Goal: Information Seeking & Learning: Check status

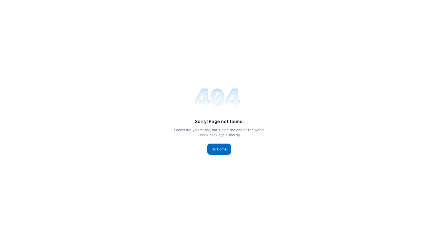
click at [224, 151] on link "Go Home" at bounding box center [219, 148] width 24 height 11
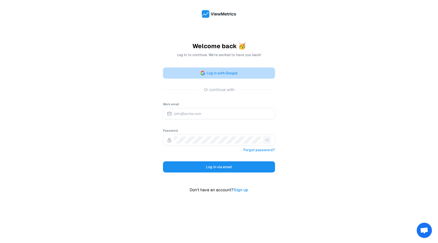
click at [226, 70] on span "Log in with Google" at bounding box center [221, 73] width 31 height 6
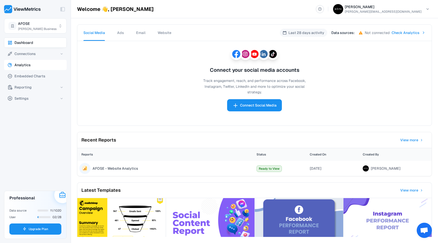
click at [25, 62] on button "Analytics" at bounding box center [35, 65] width 63 height 10
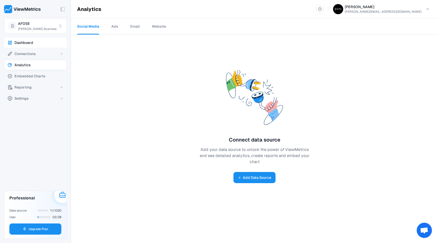
click at [25, 39] on button "Dashboard" at bounding box center [35, 42] width 63 height 10
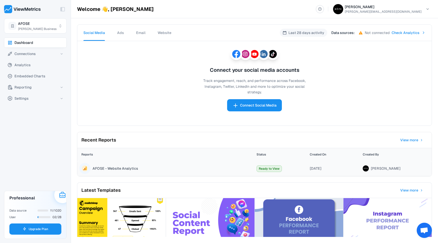
click at [112, 170] on span "AFOSE - Website Analytics" at bounding box center [115, 168] width 46 height 5
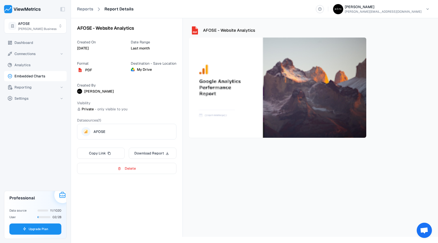
click at [30, 77] on span "Embedded Charts" at bounding box center [29, 76] width 31 height 6
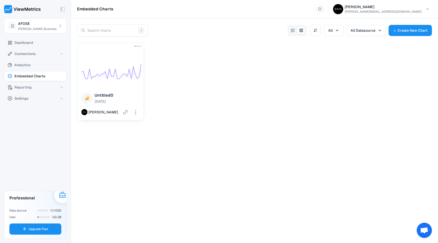
click at [99, 64] on img at bounding box center [110, 65] width 66 height 44
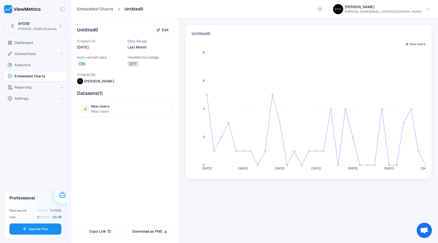
click at [42, 28] on html "Toggle Sidebar AFOSE [PERSON_NAME] Business Dashboard Connections Analytics Emb…" at bounding box center [219, 121] width 438 height 243
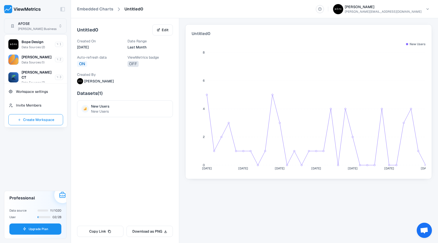
click at [42, 28] on html "Toggle Sidebar AFOSE [PERSON_NAME] Business Dashboard Connections Analytics Emb…" at bounding box center [219, 121] width 438 height 243
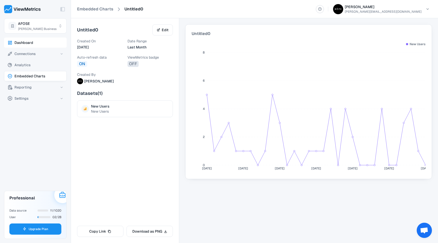
click at [28, 41] on span "Dashboard" at bounding box center [23, 43] width 19 height 6
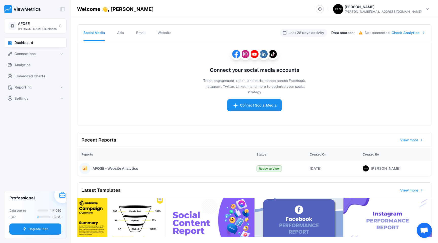
click at [164, 32] on span "Website" at bounding box center [165, 32] width 14 height 5
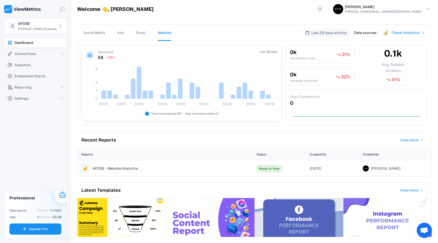
click at [46, 139] on div "Dashboard Connections Analytics Embedded Charts Reporting Settings" at bounding box center [35, 111] width 71 height 149
click at [33, 148] on div "Dashboard Connections Analytics Embedded Charts Reporting Settings" at bounding box center [35, 111] width 71 height 149
click at [338, 31] on p "Last 28 days activity" at bounding box center [329, 32] width 36 height 5
click at [346, 32] on p "Last 28 days activity" at bounding box center [329, 32] width 36 height 5
click at [309, 34] on div "Last 28 days activity" at bounding box center [326, 33] width 47 height 8
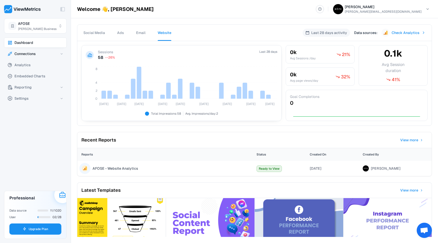
click at [61, 53] on icon "button" at bounding box center [62, 54] width 4 height 4
click at [30, 66] on span "Data Sources" at bounding box center [27, 64] width 23 height 6
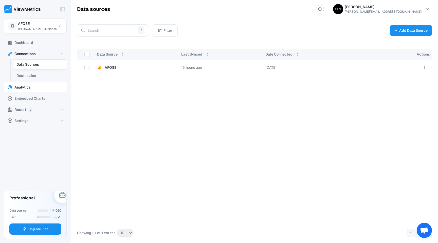
click at [23, 85] on span "Analytics" at bounding box center [22, 87] width 16 height 6
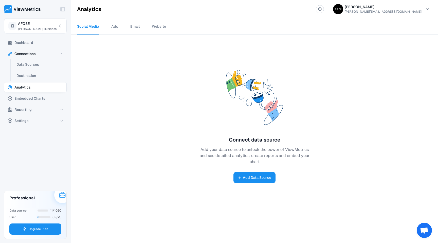
click at [159, 27] on link "Website" at bounding box center [159, 26] width 14 height 16
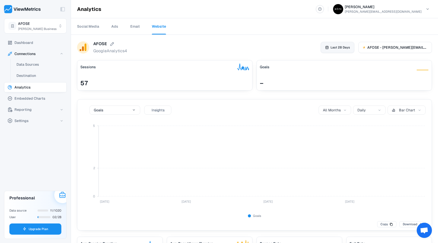
click at [344, 47] on span "Last 28 Days" at bounding box center [340, 47] width 20 height 5
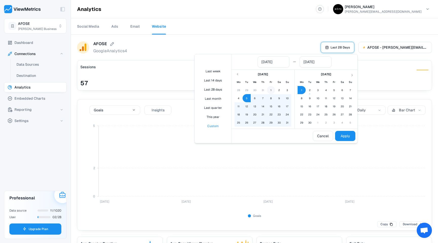
click at [271, 89] on button "1" at bounding box center [271, 90] width 8 height 8
type input "[DATE]"
click at [288, 123] on button "31" at bounding box center [287, 122] width 8 height 8
type input "[DATE]"
click at [348, 137] on button "Apply" at bounding box center [345, 136] width 20 height 10
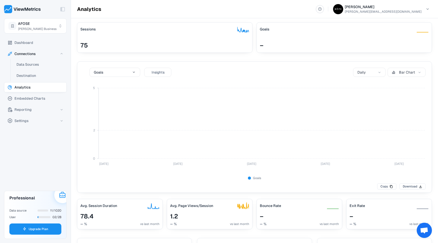
scroll to position [49, 0]
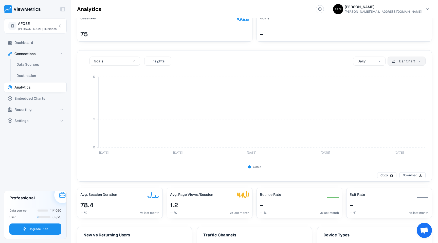
click at [406, 62] on span "Bar Chart" at bounding box center [407, 61] width 16 height 5
click at [405, 81] on button "Line Chart" at bounding box center [404, 83] width 28 height 9
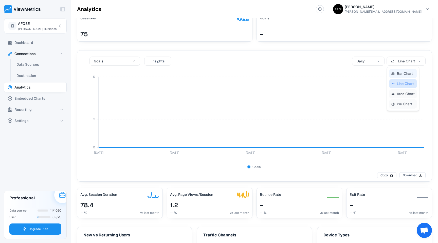
click at [405, 72] on button "Bar Chart" at bounding box center [403, 73] width 28 height 9
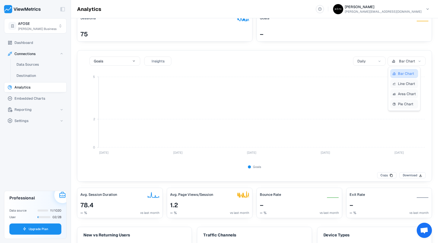
click at [405, 45] on div "AFOSE googleAnalytics4 Last Month AFOSE - [PERSON_NAME][EMAIL_ADDRESS][DOMAIN_N…" at bounding box center [254, 220] width 367 height 468
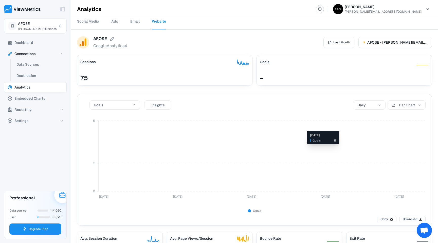
scroll to position [0, 0]
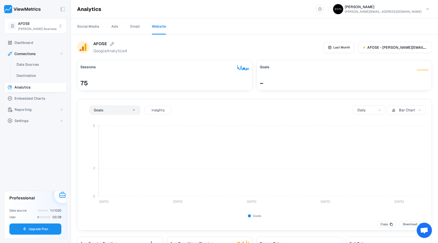
click at [125, 108] on html "Toggle Sidebar AFOSE [PERSON_NAME] Business Dashboard Connections Data Sources …" at bounding box center [219, 121] width 438 height 243
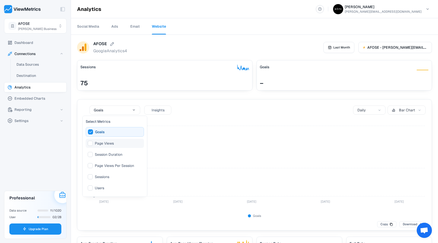
click at [106, 143] on span "Page Views" at bounding box center [104, 143] width 19 height 5
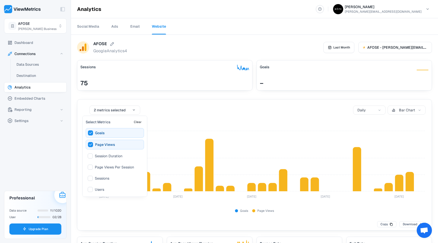
click at [72, 93] on html "Toggle Sidebar AFOSE [PERSON_NAME] Business Dashboard Connections Data Sources …" at bounding box center [219, 121] width 438 height 243
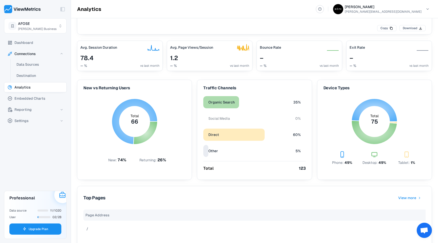
scroll to position [198, 0]
